Goal: Task Accomplishment & Management: Manage account settings

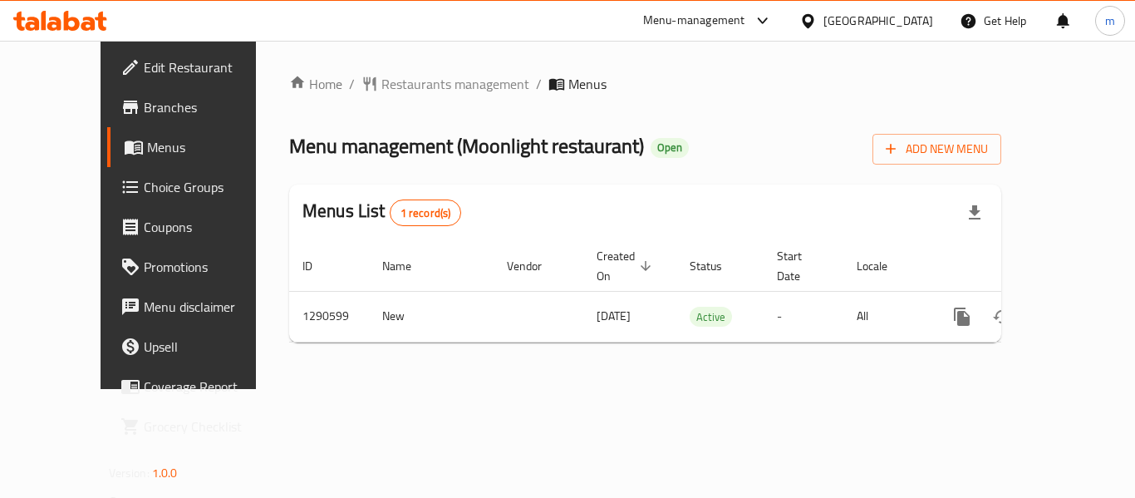
click at [144, 184] on span "Choice Groups" at bounding box center [210, 187] width 133 height 20
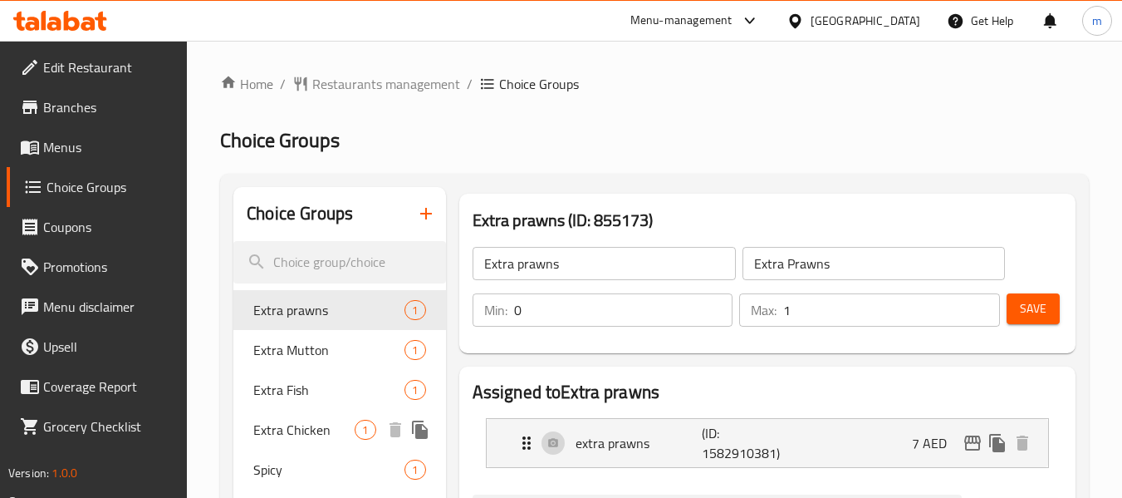
scroll to position [83, 0]
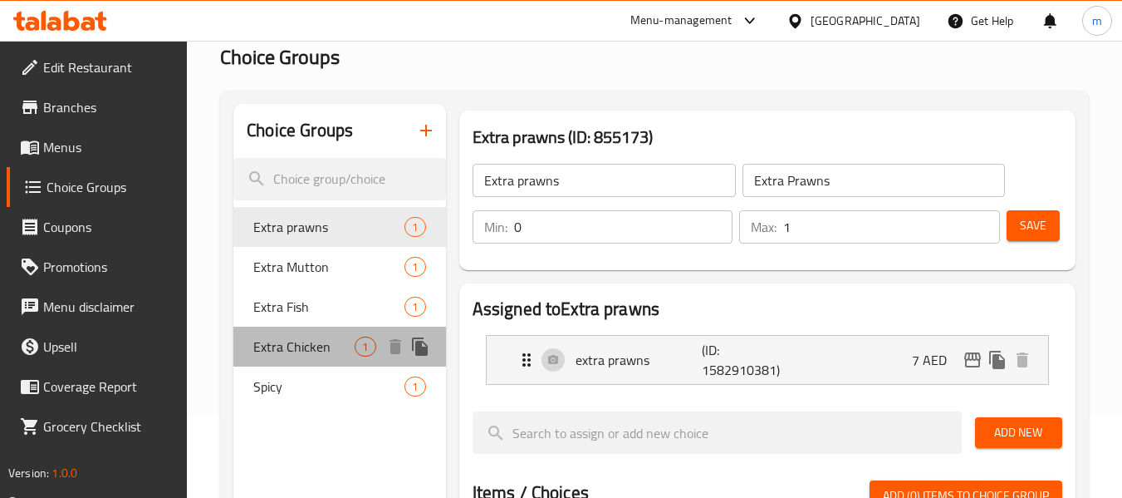
click at [318, 345] on span "Extra Chicken" at bounding box center [303, 346] width 101 height 20
type input "Extra Chicken"
type input "extra"
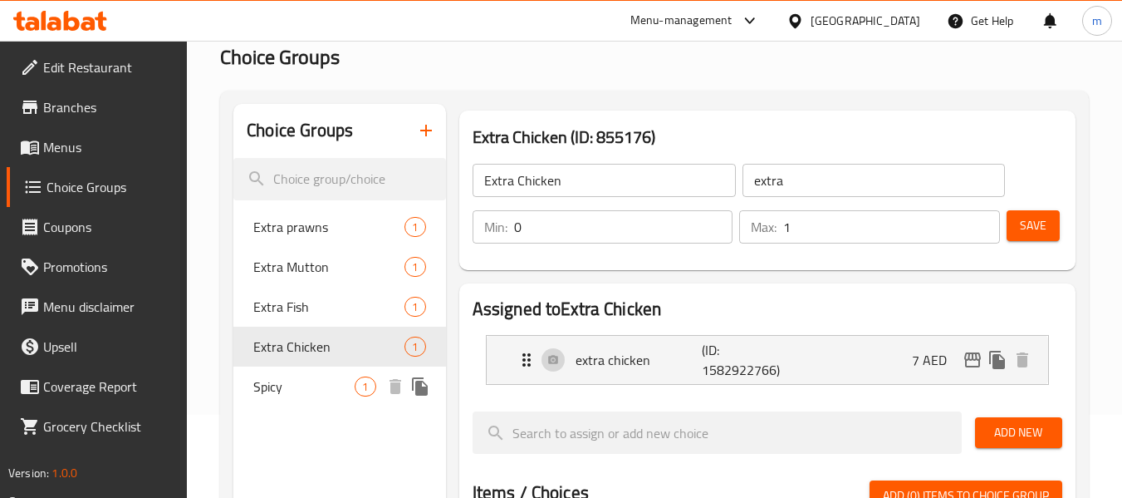
click at [340, 381] on span "Spicy" at bounding box center [303, 386] width 101 height 20
type input "Spicy"
type input "حار"
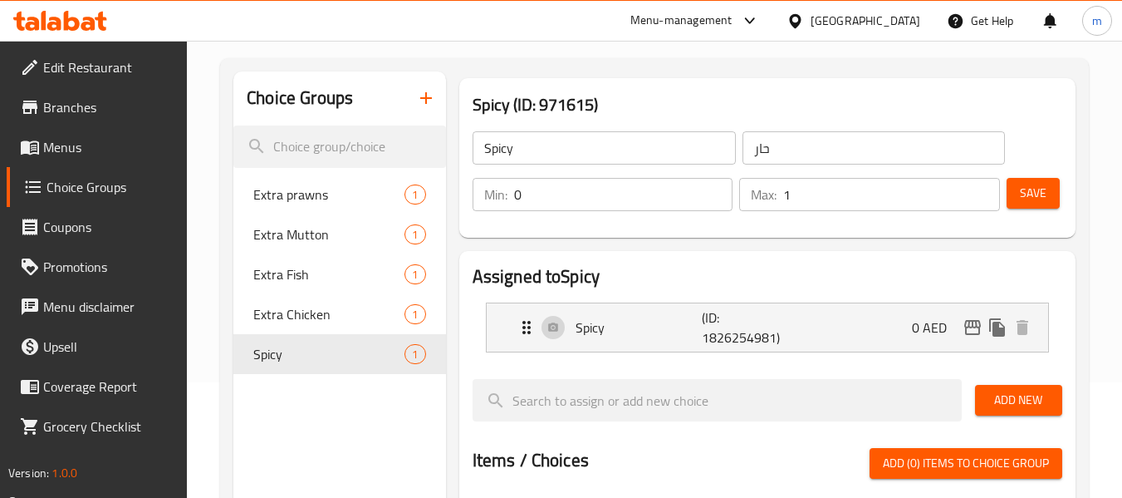
scroll to position [0, 0]
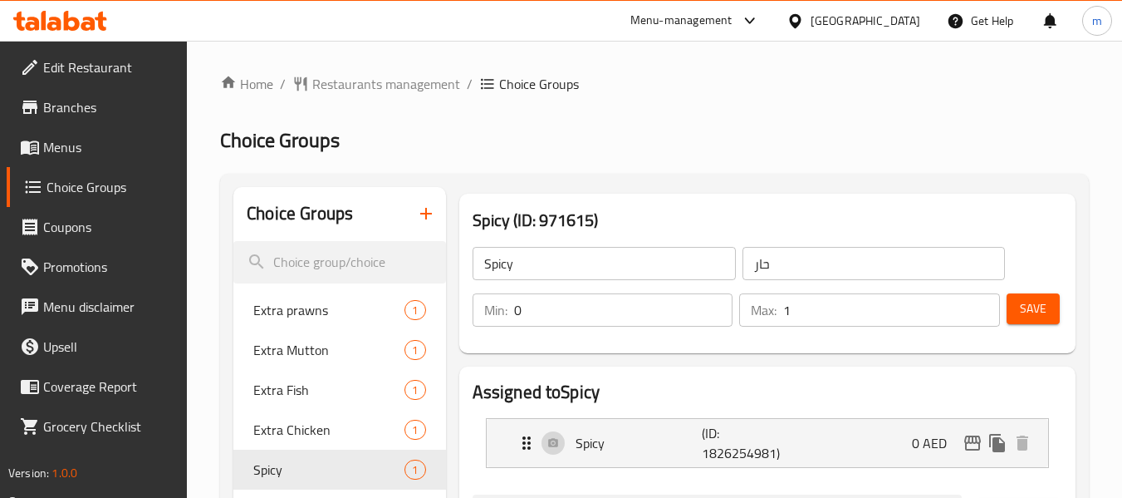
click at [86, 105] on span "Branches" at bounding box center [108, 107] width 131 height 20
